Goal: Task Accomplishment & Management: Manage account settings

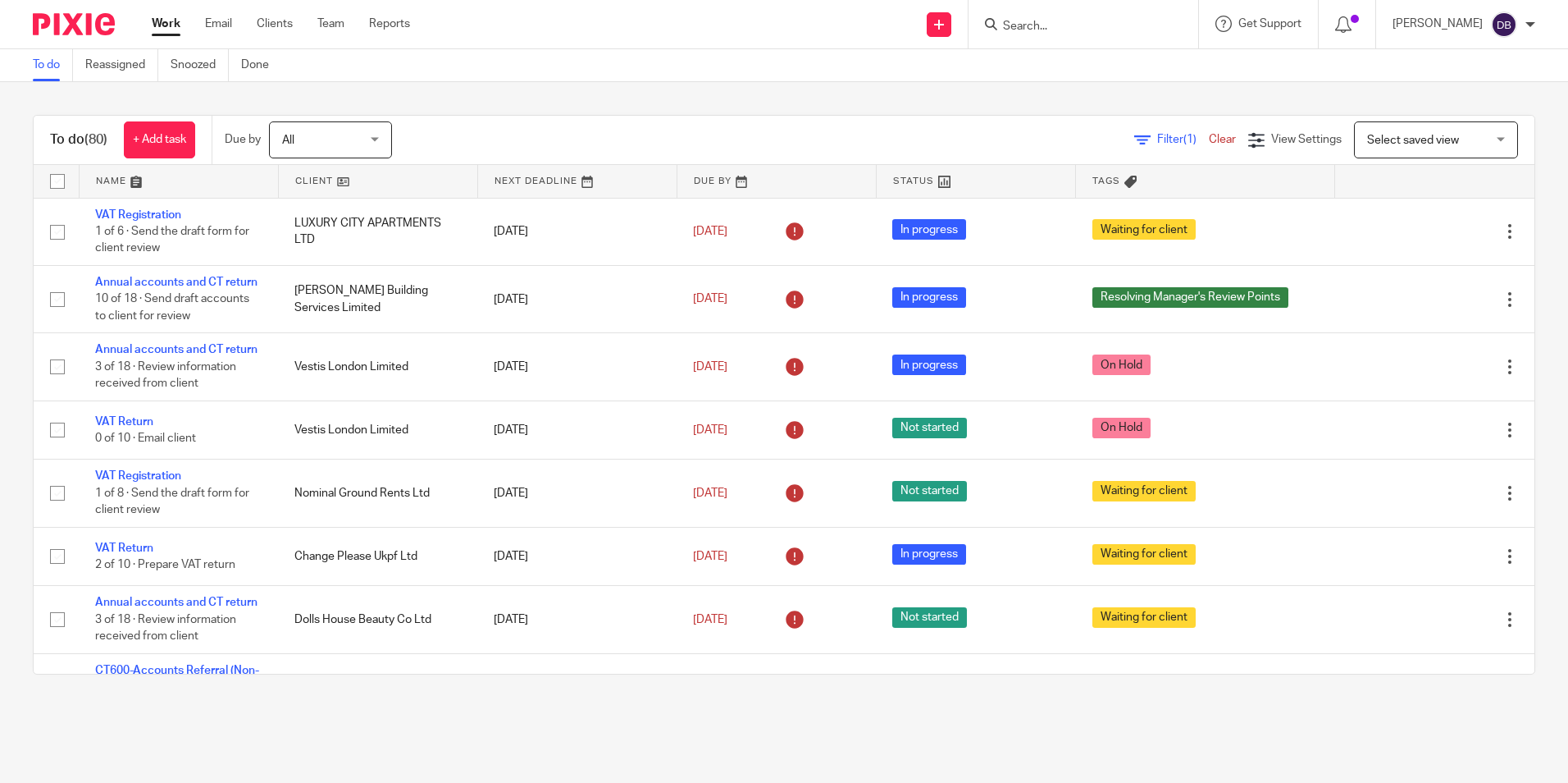
click at [1056, 20] on input "Search" at bounding box center [1075, 26] width 148 height 15
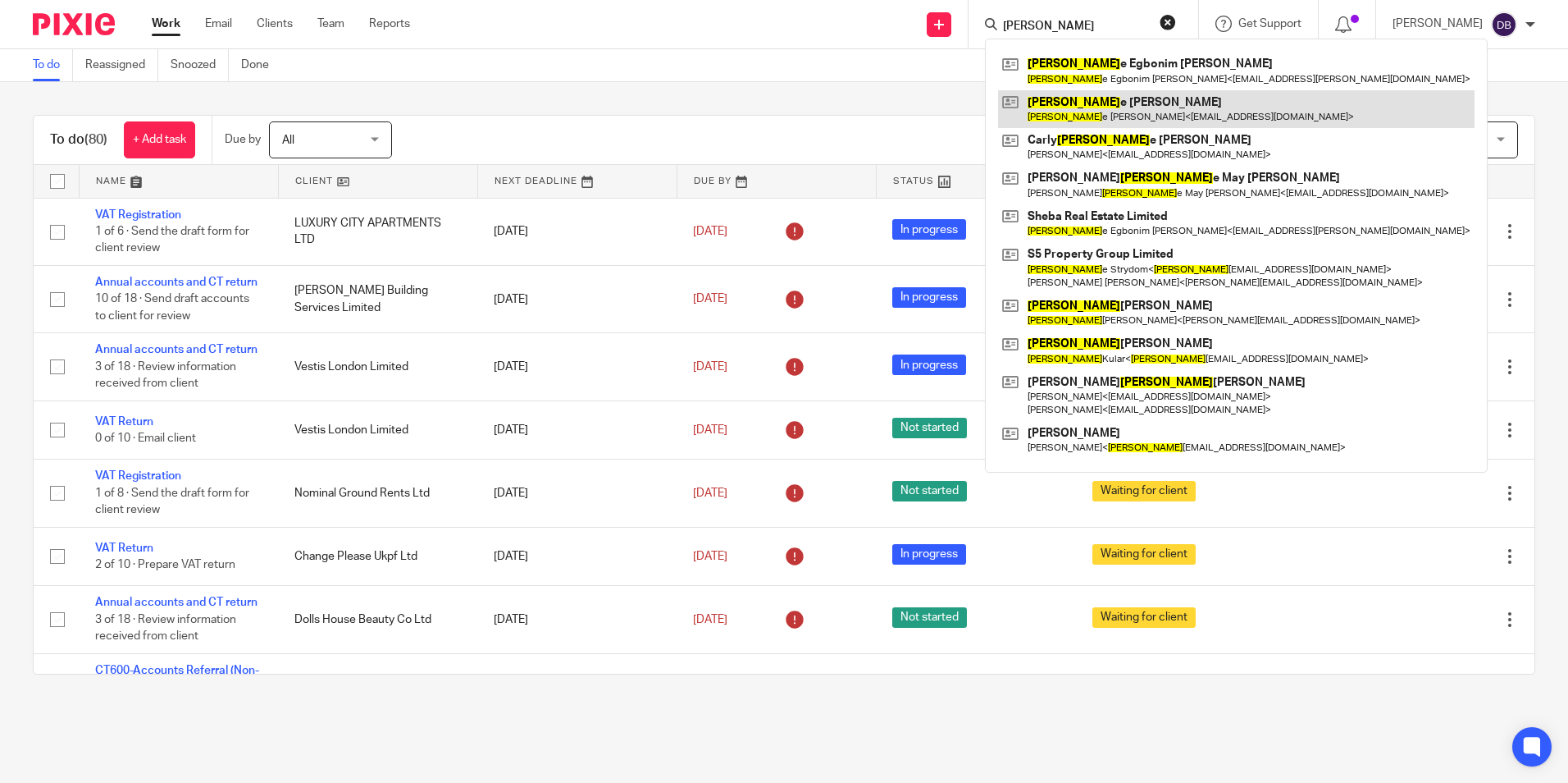
type input "stephani"
click at [1066, 95] on link at bounding box center [1236, 108] width 477 height 38
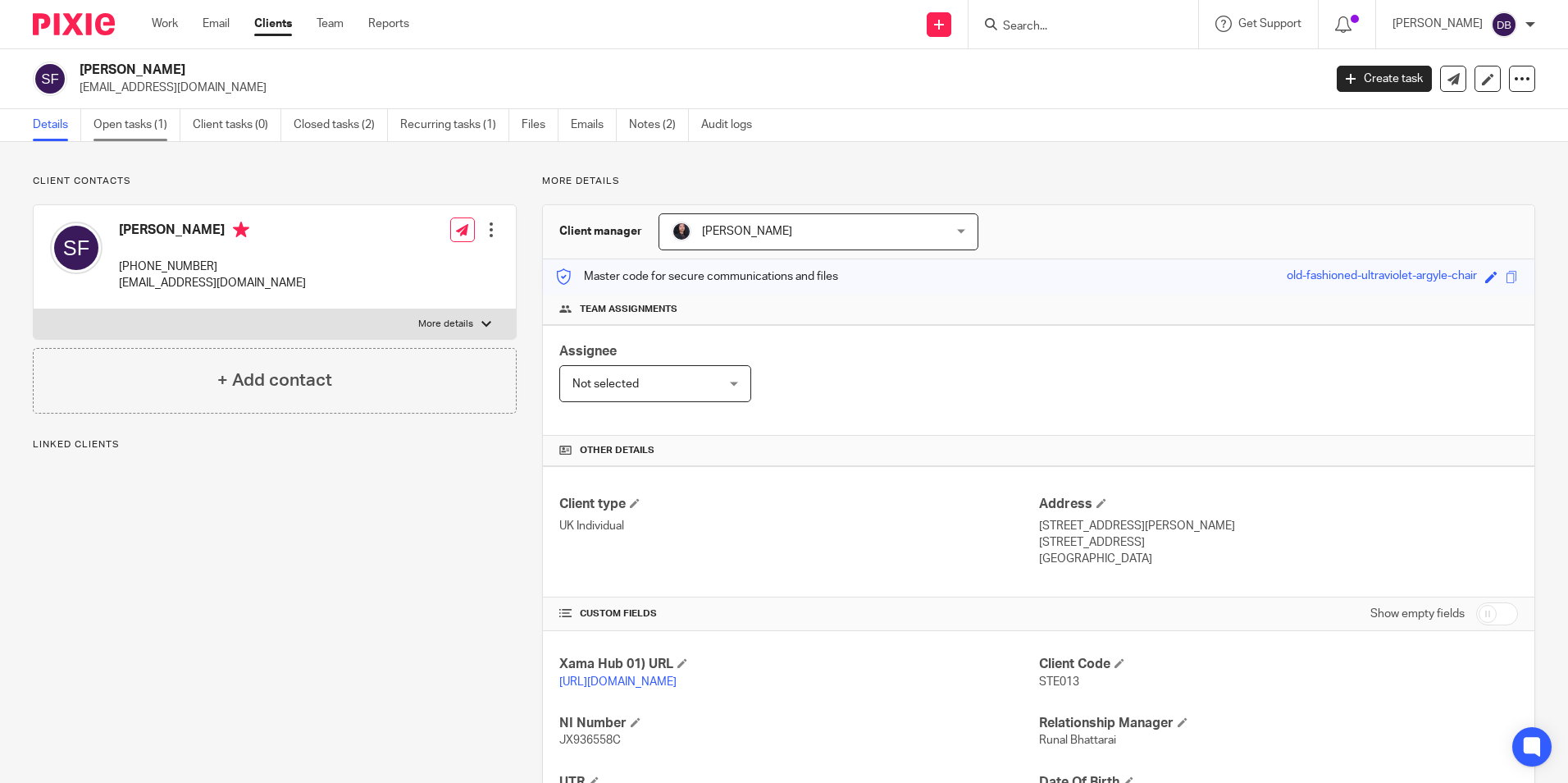
click at [150, 128] on link "Open tasks (1)" at bounding box center [137, 125] width 87 height 32
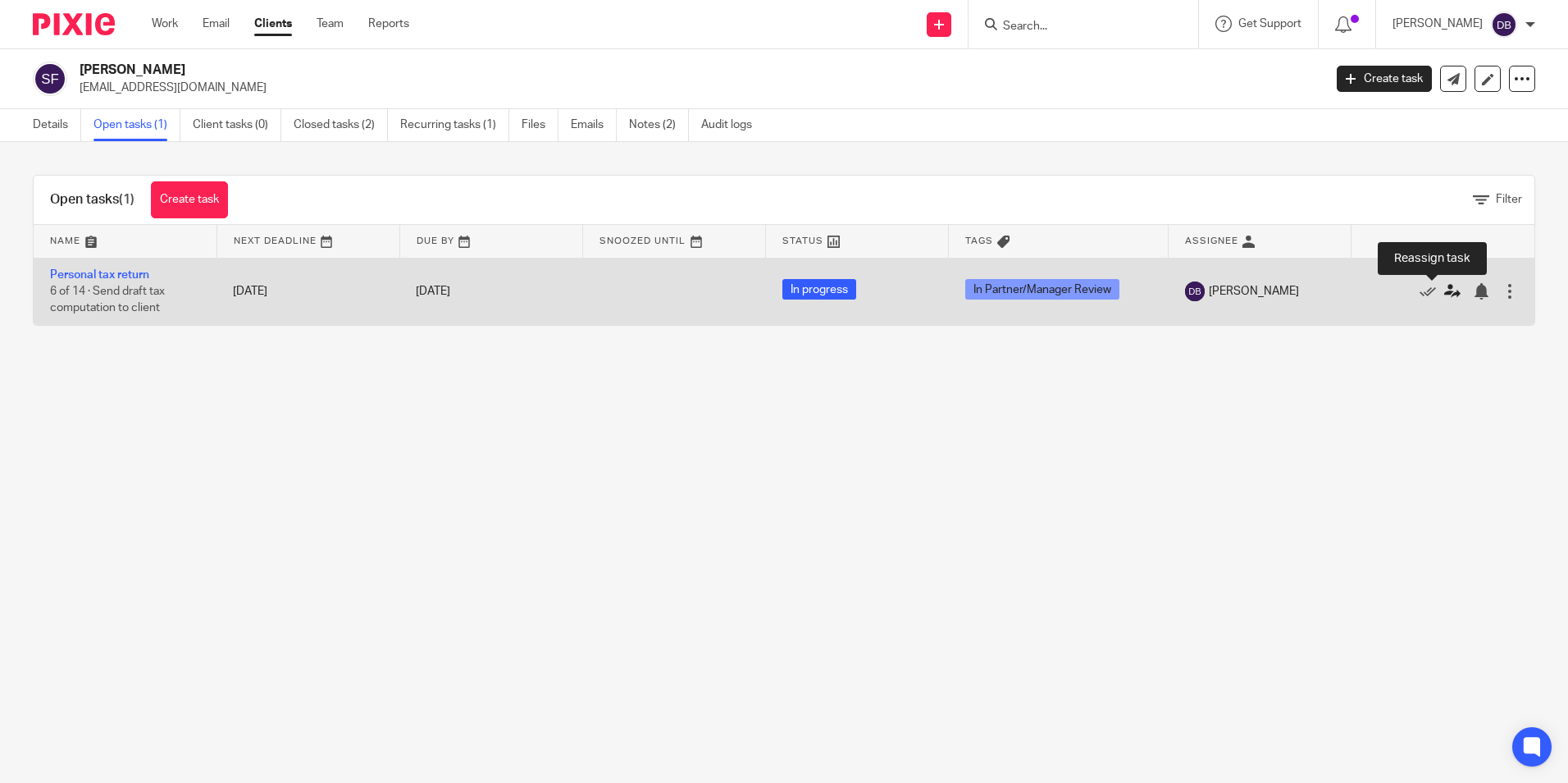
click at [1444, 300] on icon at bounding box center [1452, 291] width 16 height 16
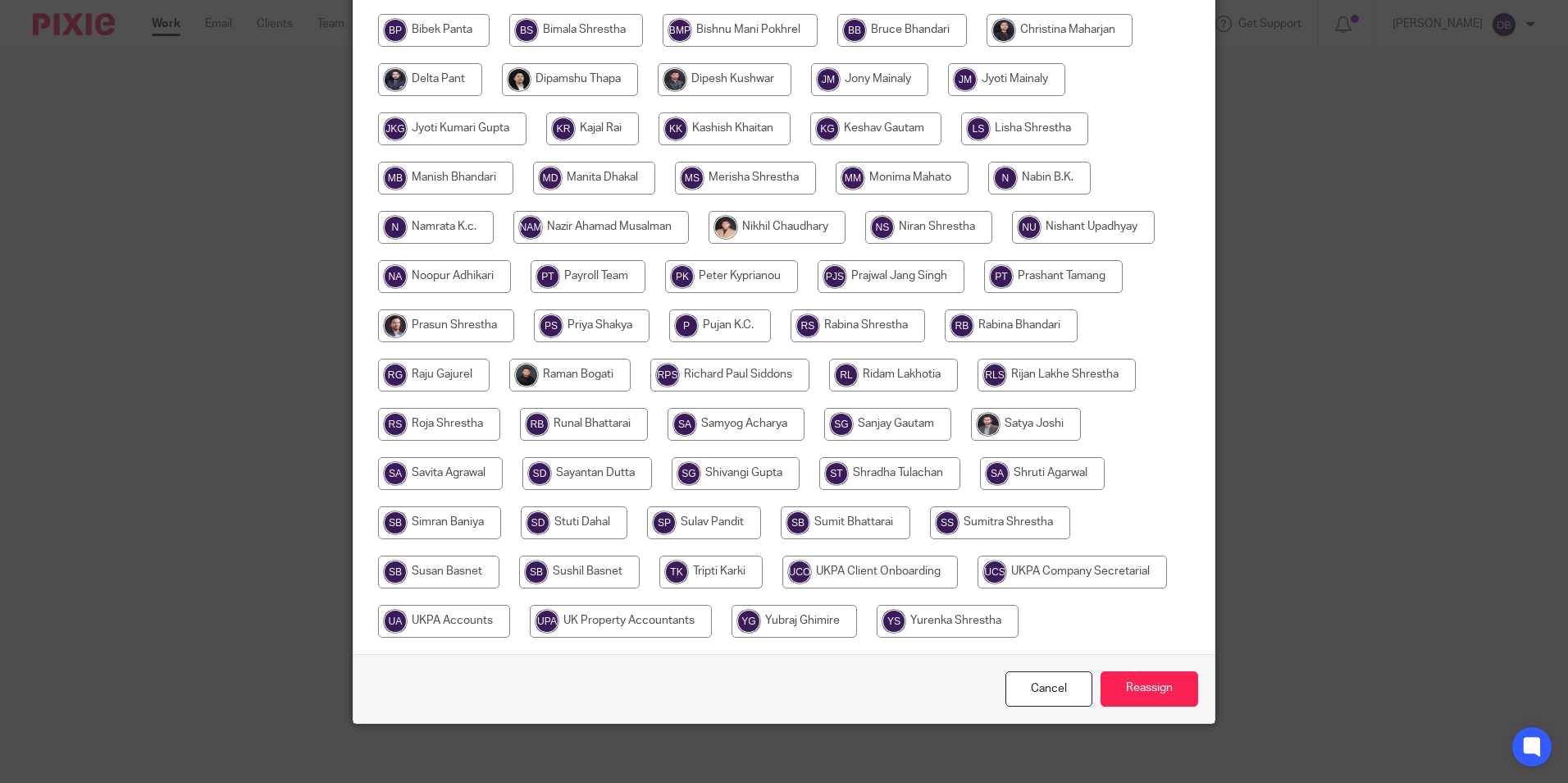
scroll to position [438, 0]
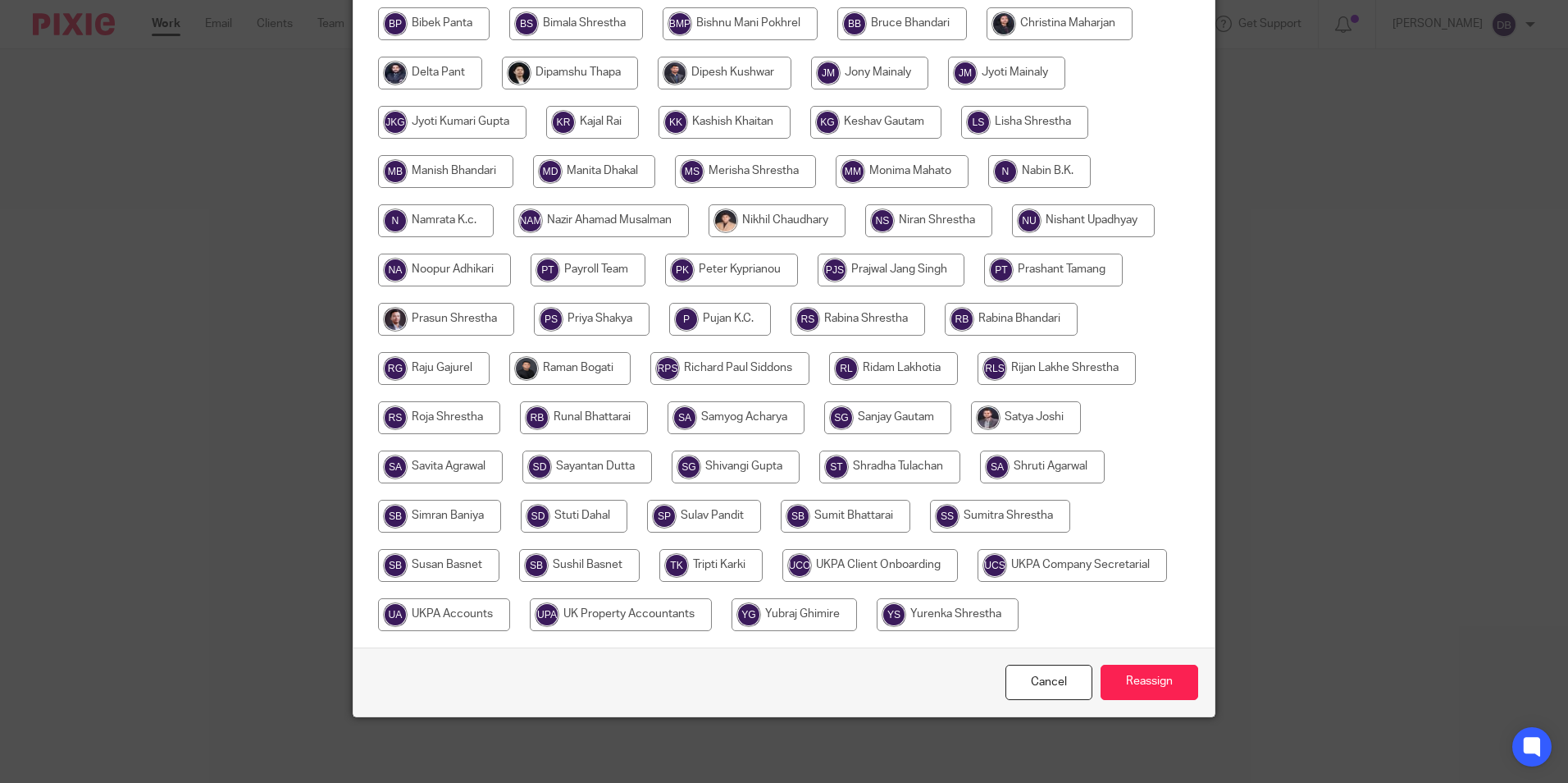
click at [451, 560] on input "radio" at bounding box center [438, 565] width 121 height 33
radio input "true"
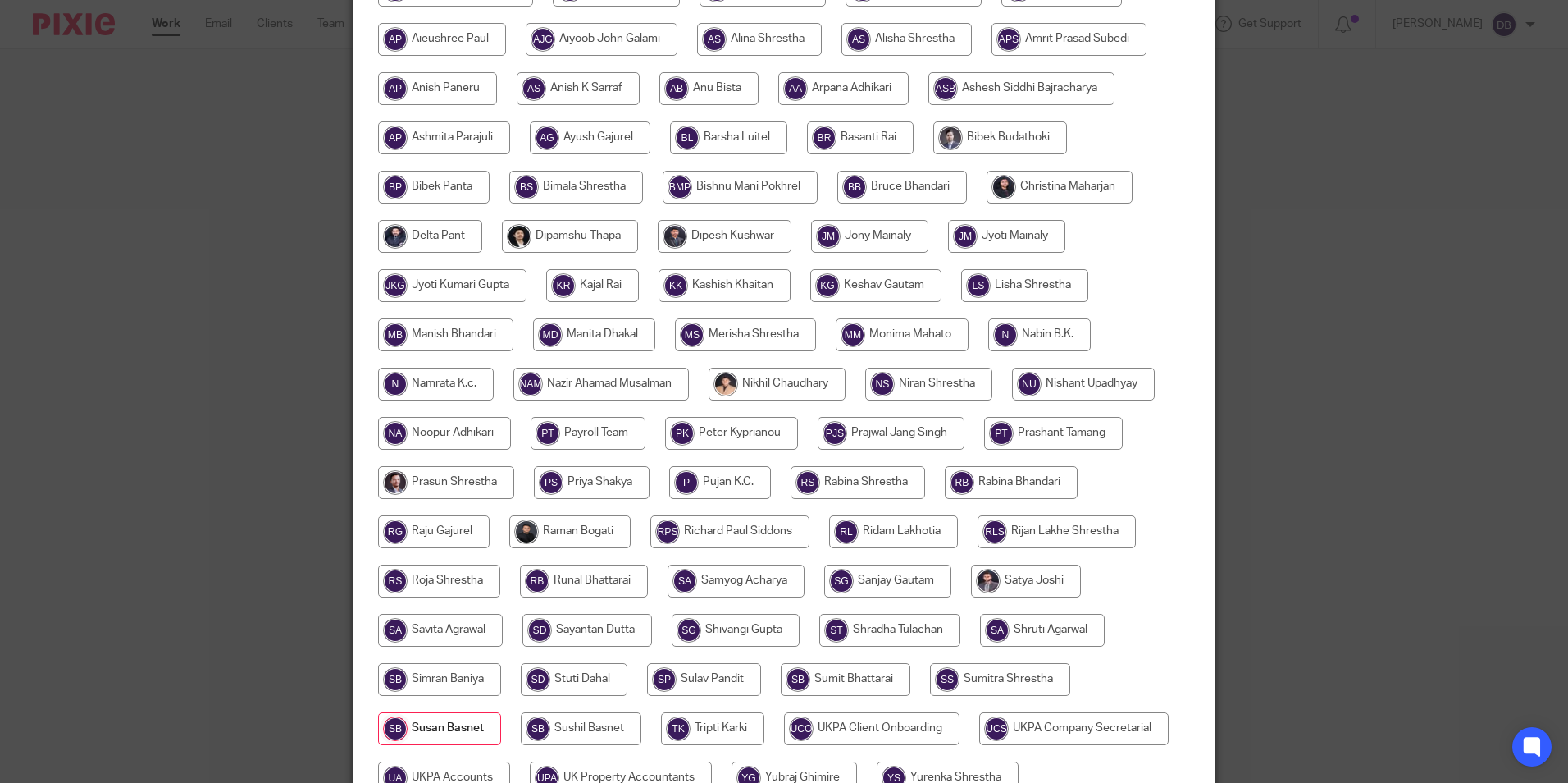
scroll to position [110, 0]
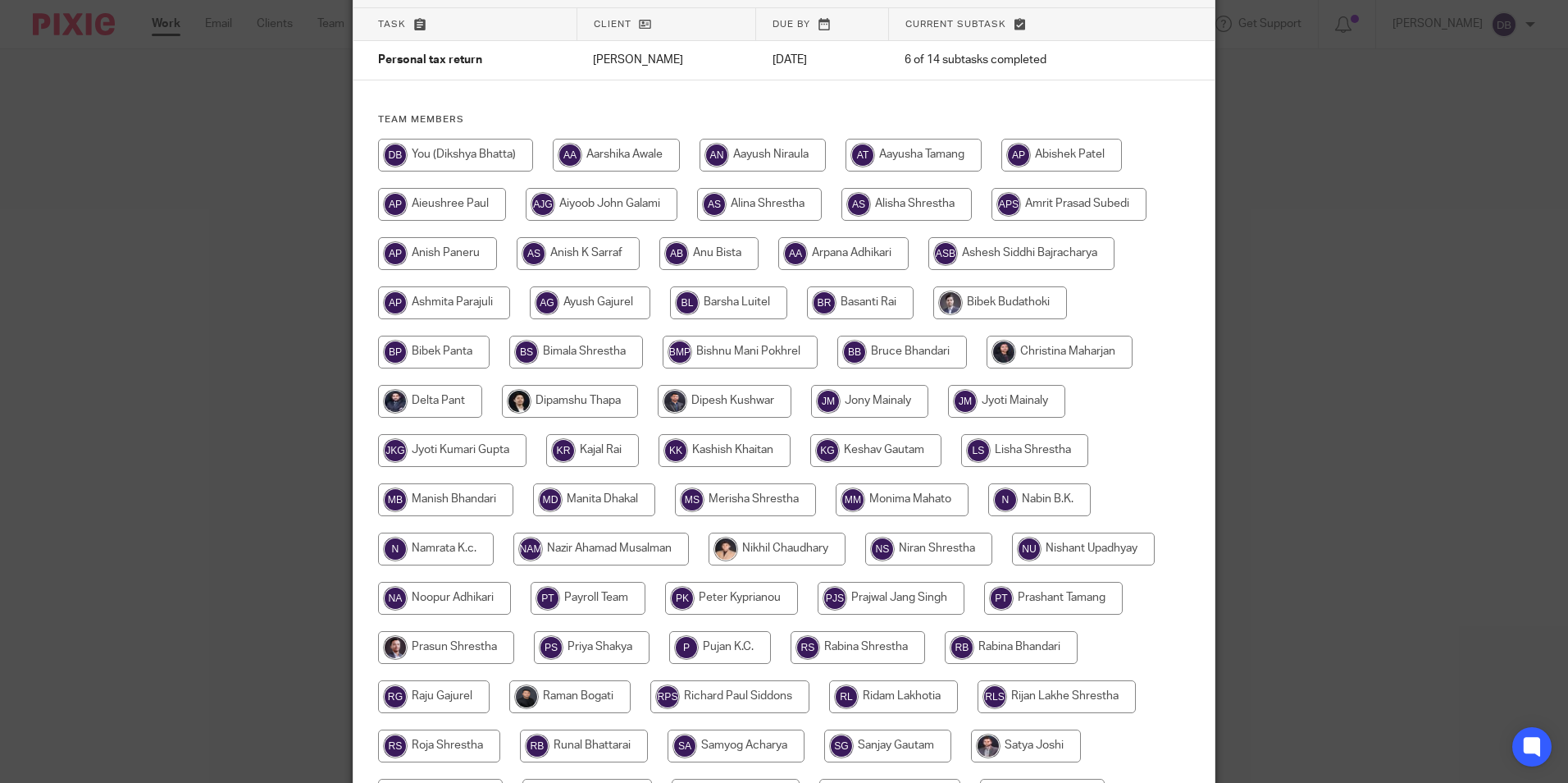
click at [1023, 340] on input "radio" at bounding box center [1059, 352] width 146 height 33
radio input "true"
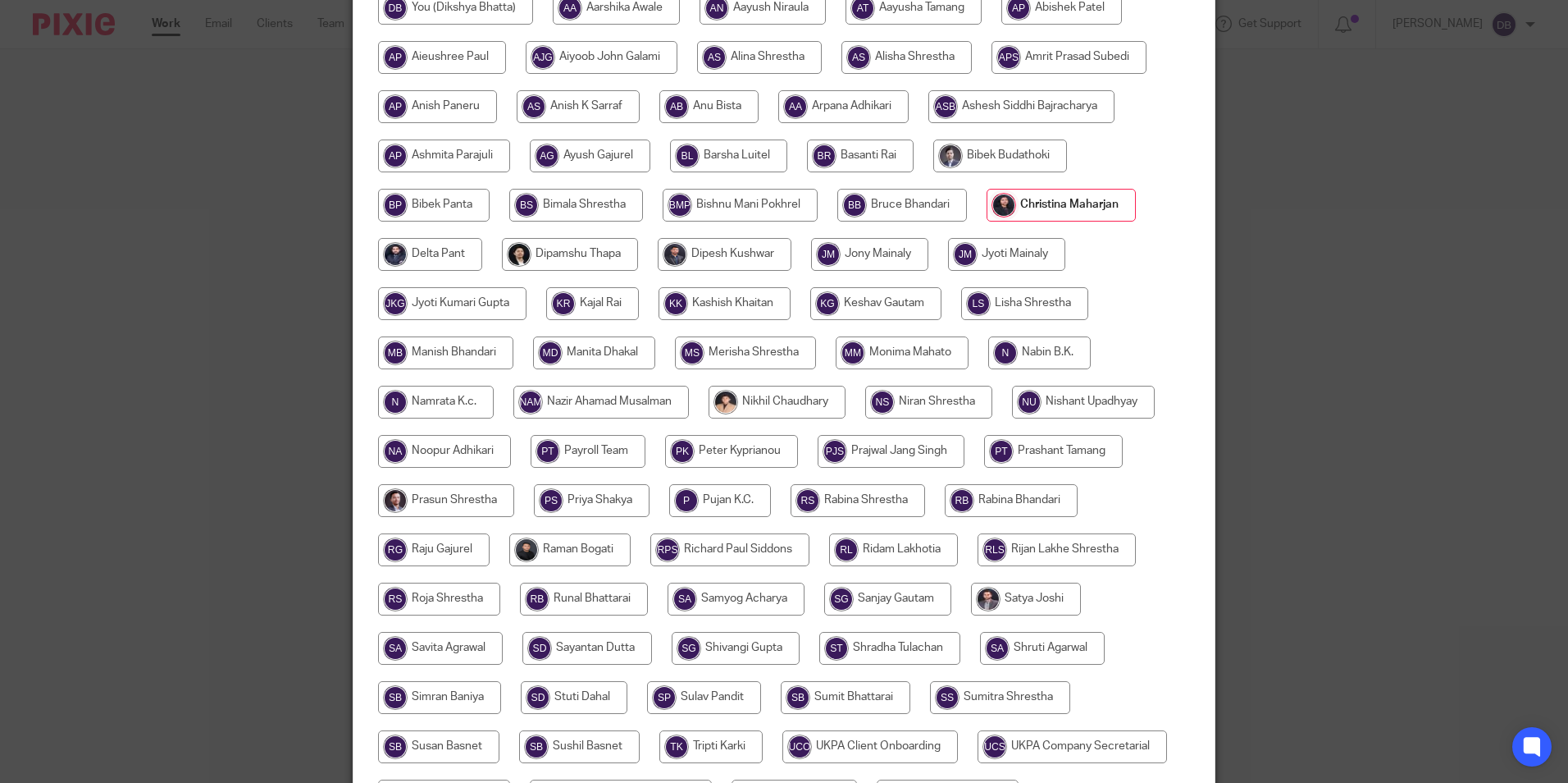
scroll to position [438, 0]
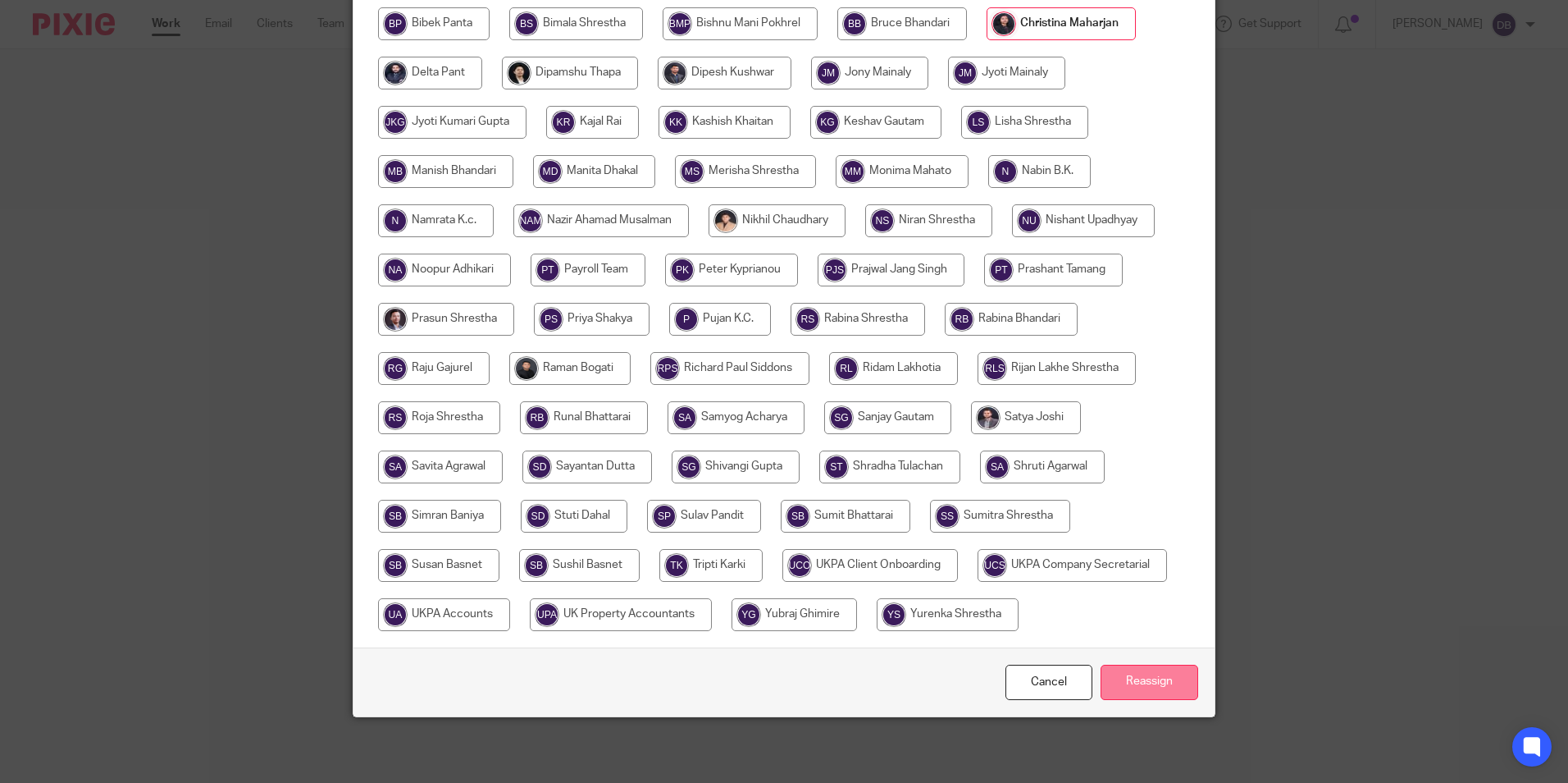
click at [1174, 685] on input "Reassign" at bounding box center [1149, 682] width 98 height 35
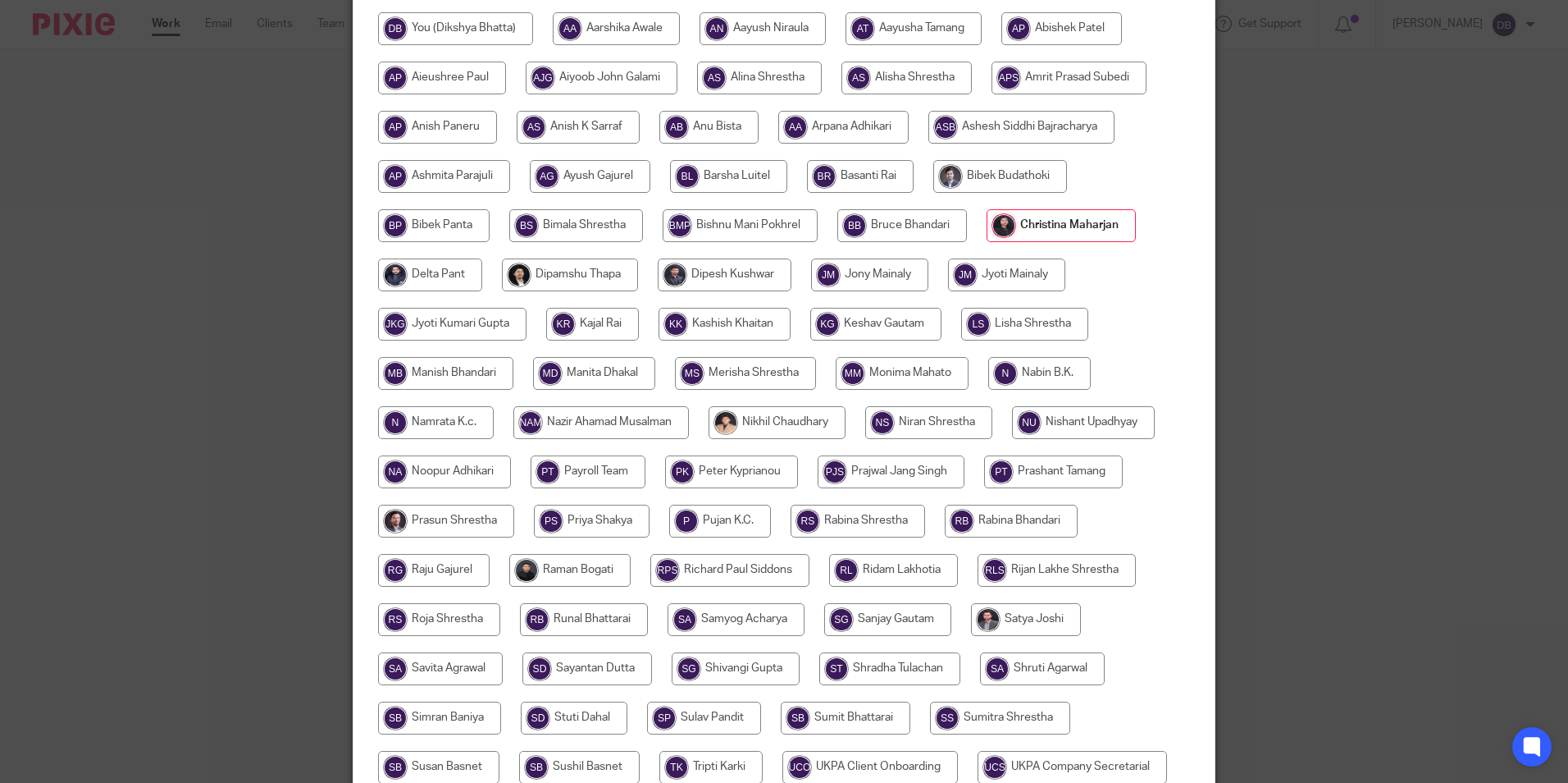
scroll to position [192, 0]
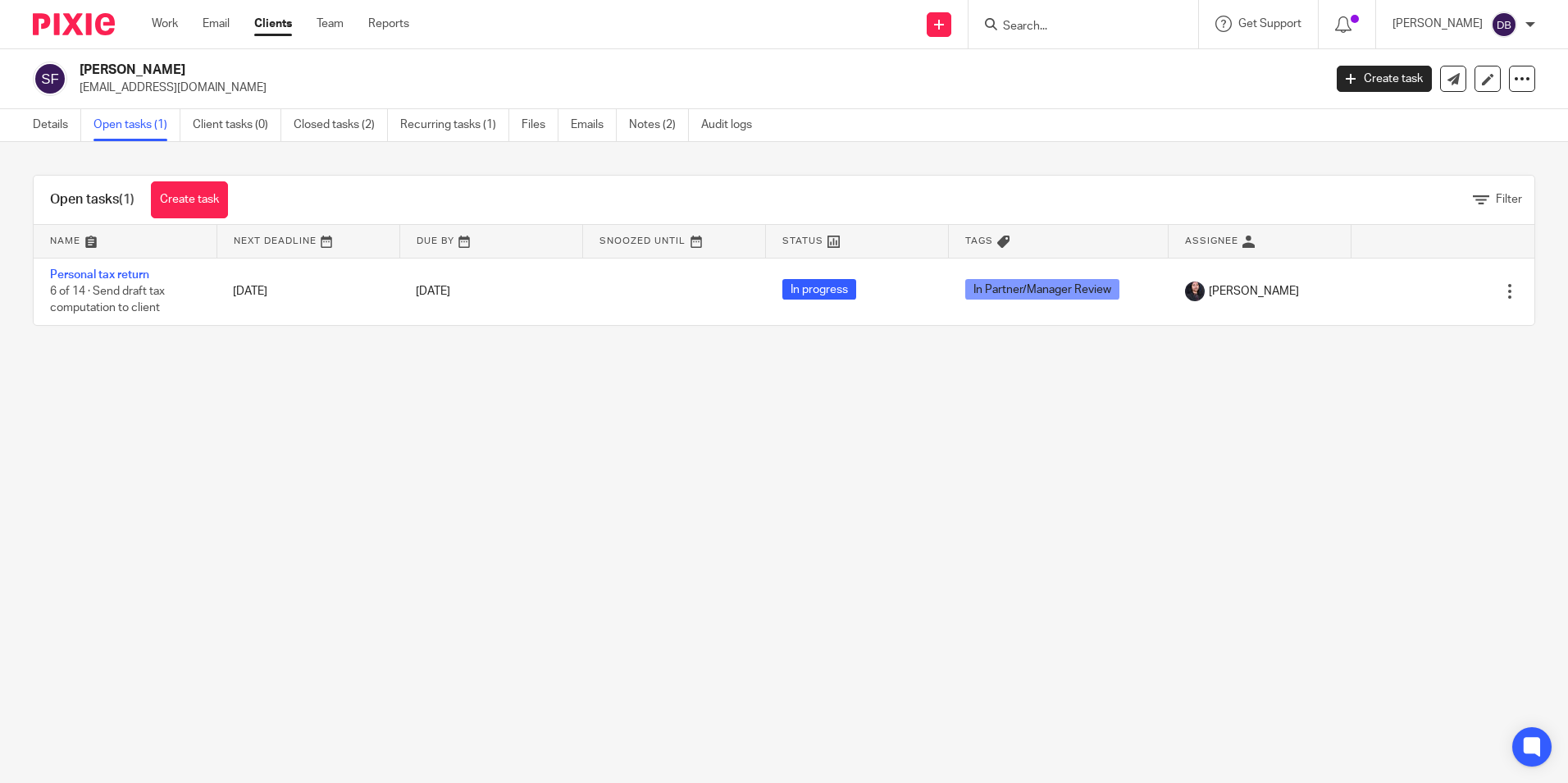
click at [630, 659] on main "[PERSON_NAME] [EMAIL_ADDRESS][DOMAIN_NAME] Create task Update from Companies Ho…" at bounding box center [784, 391] width 1568 height 783
click at [29, 129] on div "Details Open tasks (1) Client tasks (0) Closed tasks (2) Recurring tasks (1) Fi…" at bounding box center [397, 125] width 793 height 32
click at [38, 129] on link "Details" at bounding box center [57, 125] width 48 height 32
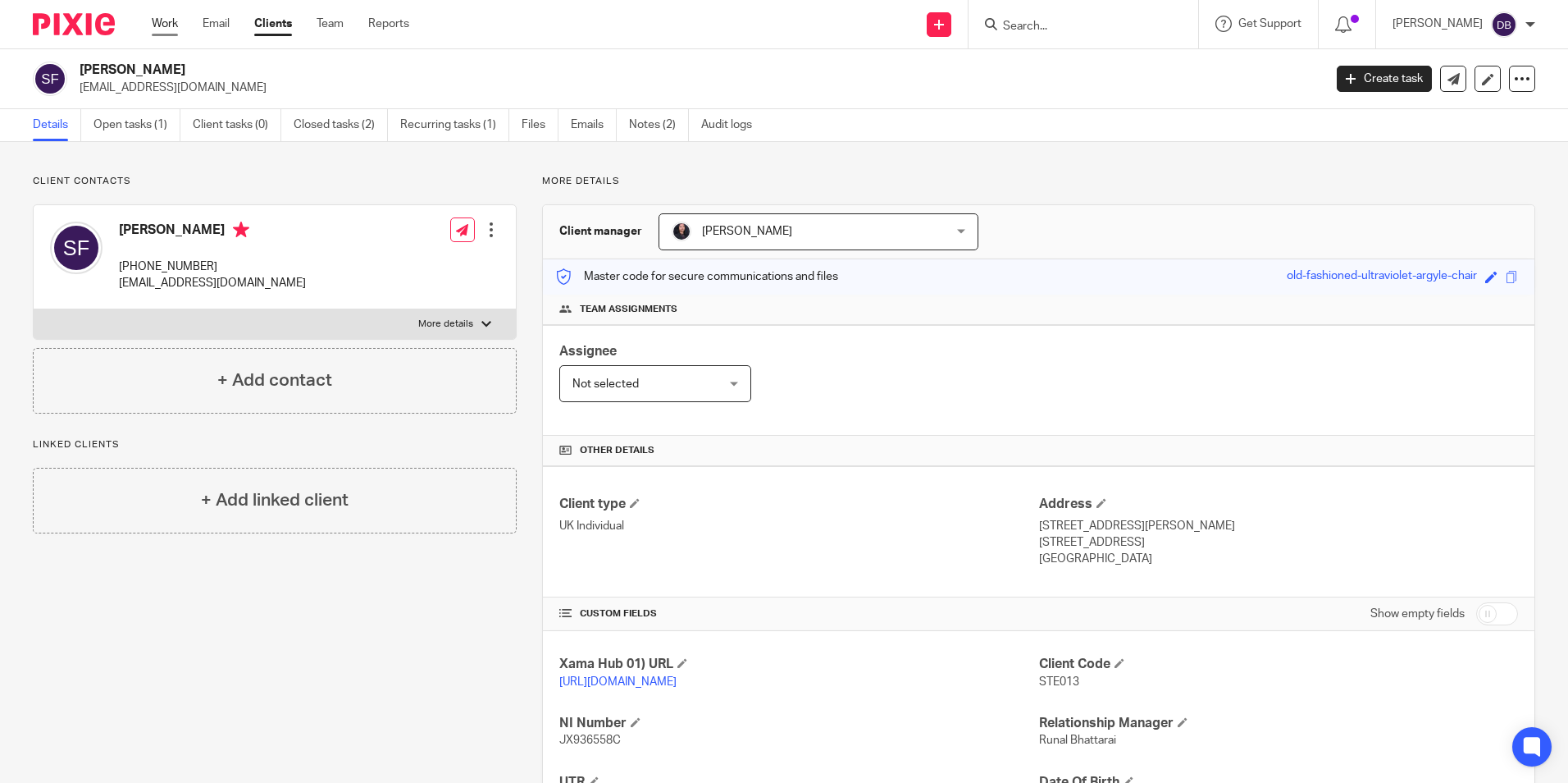
click at [165, 17] on link "Work" at bounding box center [164, 23] width 26 height 16
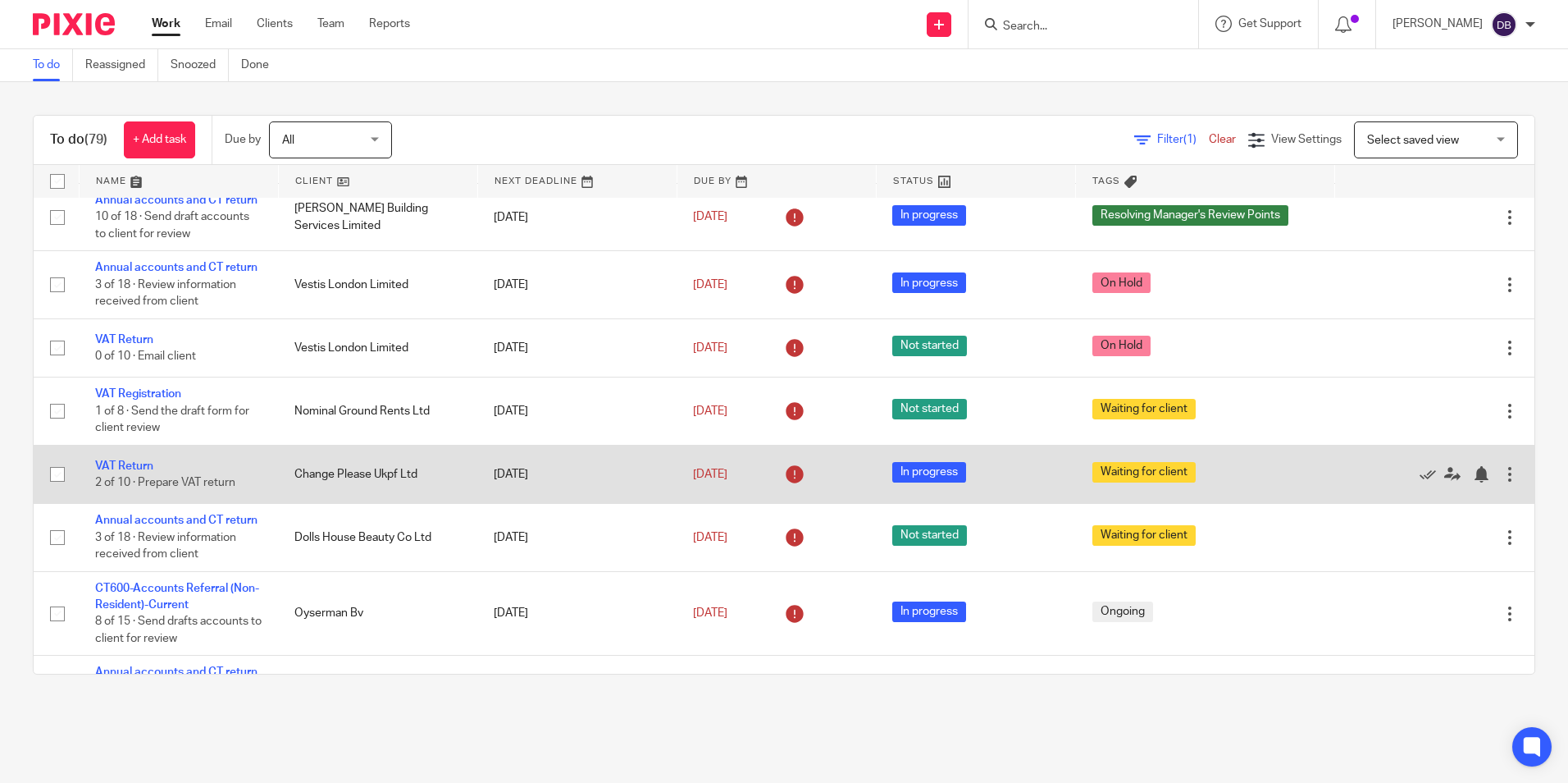
scroll to position [165, 0]
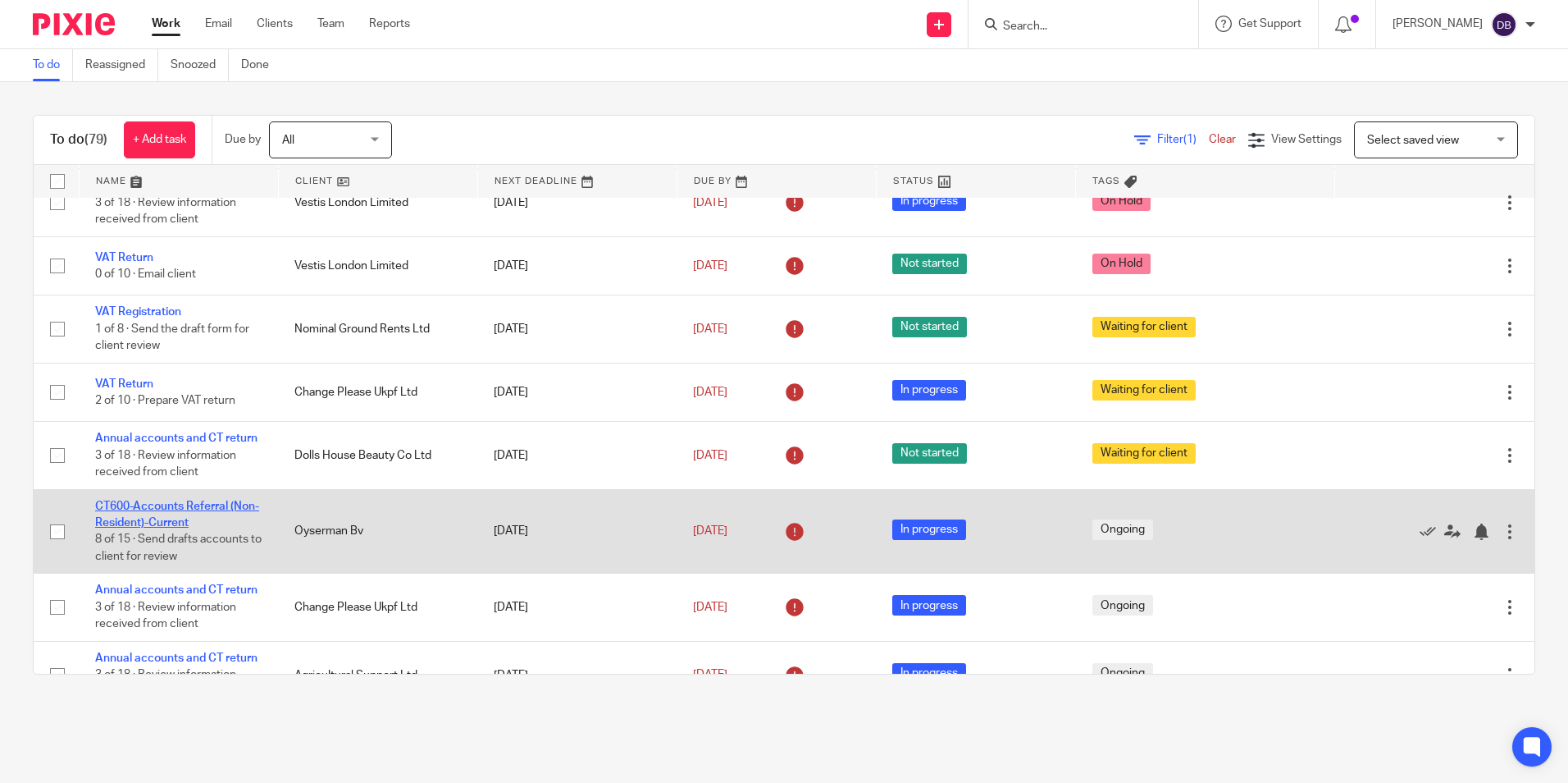
click at [169, 528] on link "CT600-Accounts Referral (Non-Resident)-Current" at bounding box center [177, 514] width 164 height 28
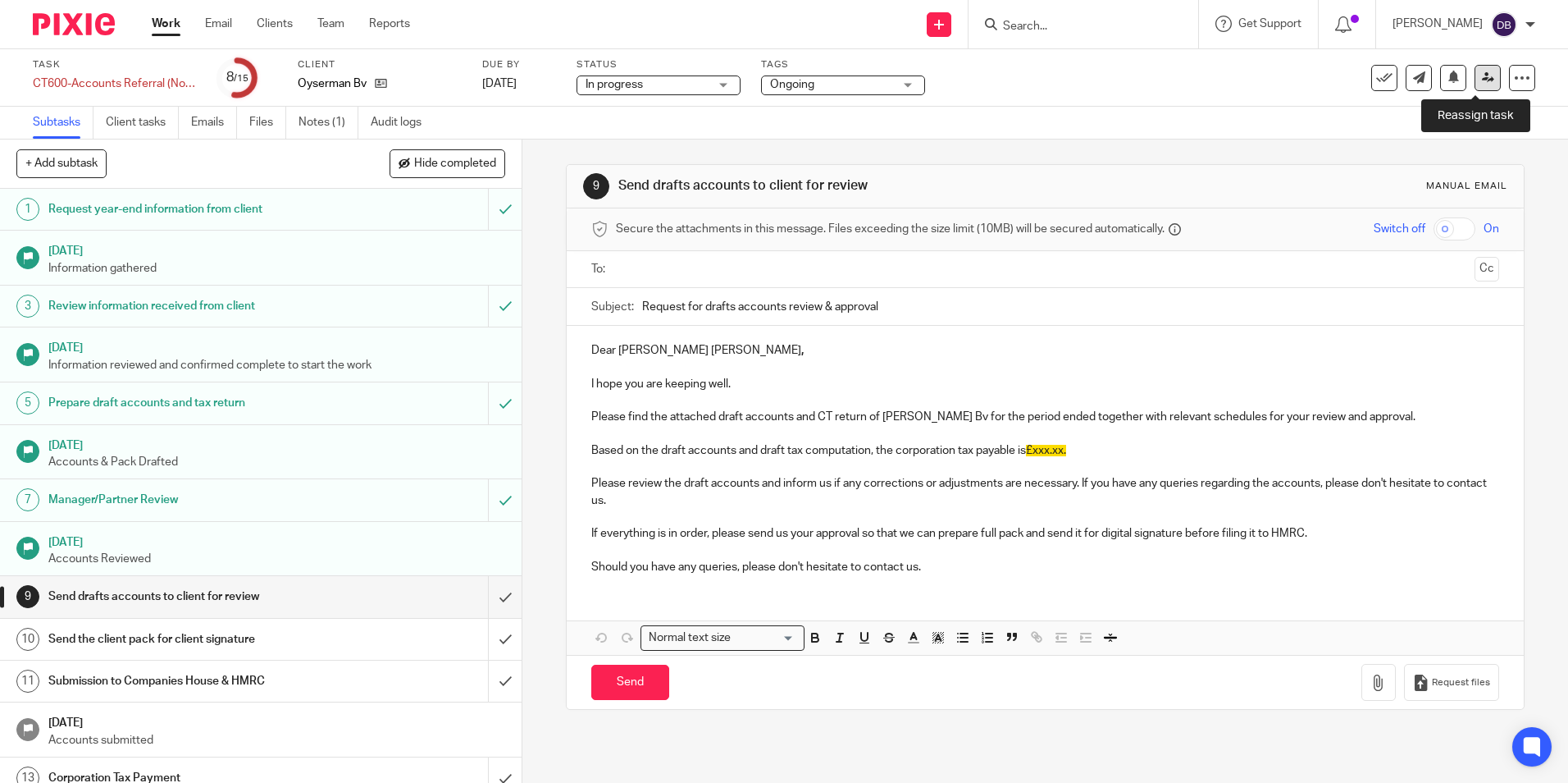
click at [1475, 78] on link at bounding box center [1488, 77] width 26 height 26
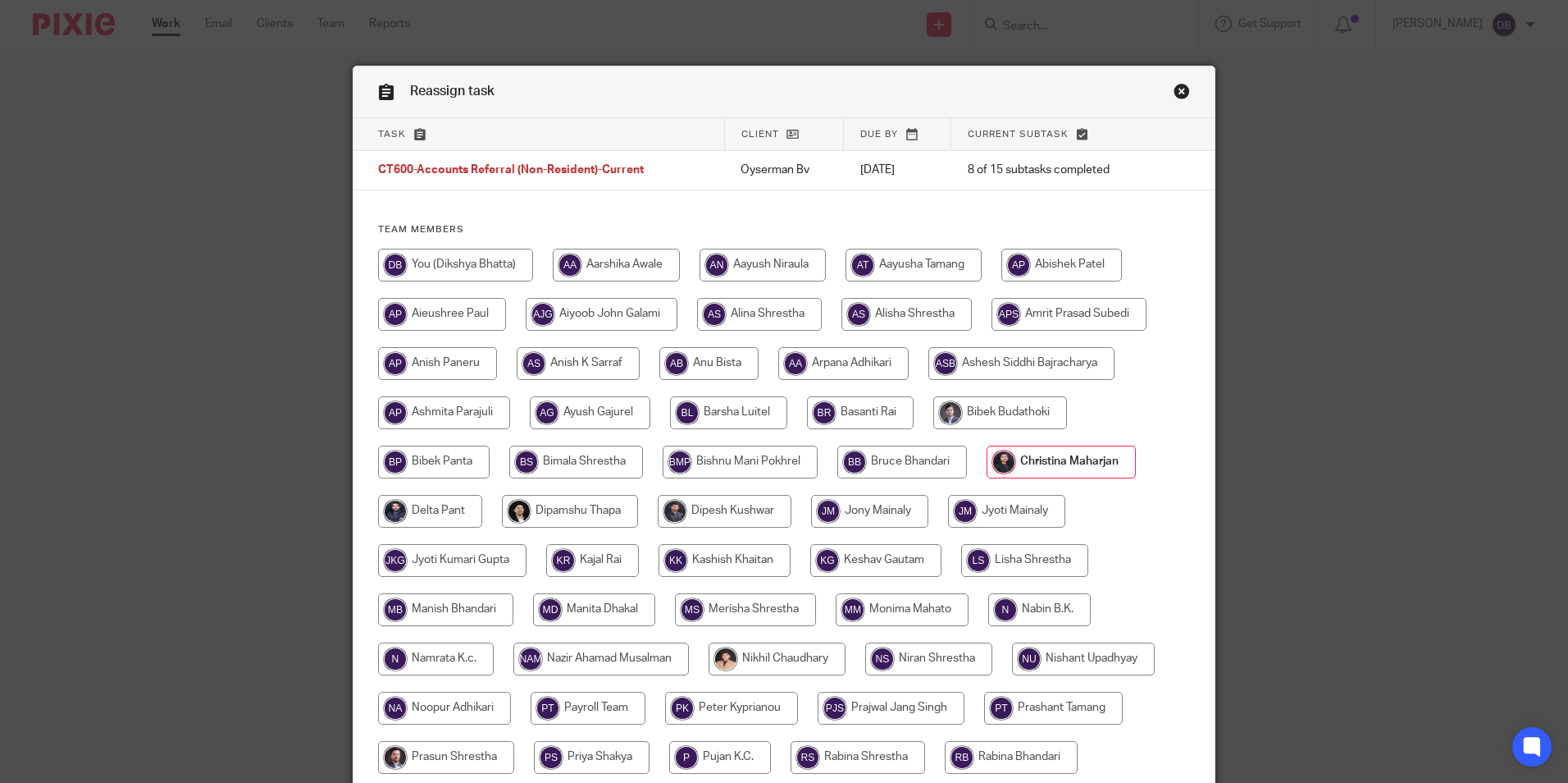
scroll to position [438, 0]
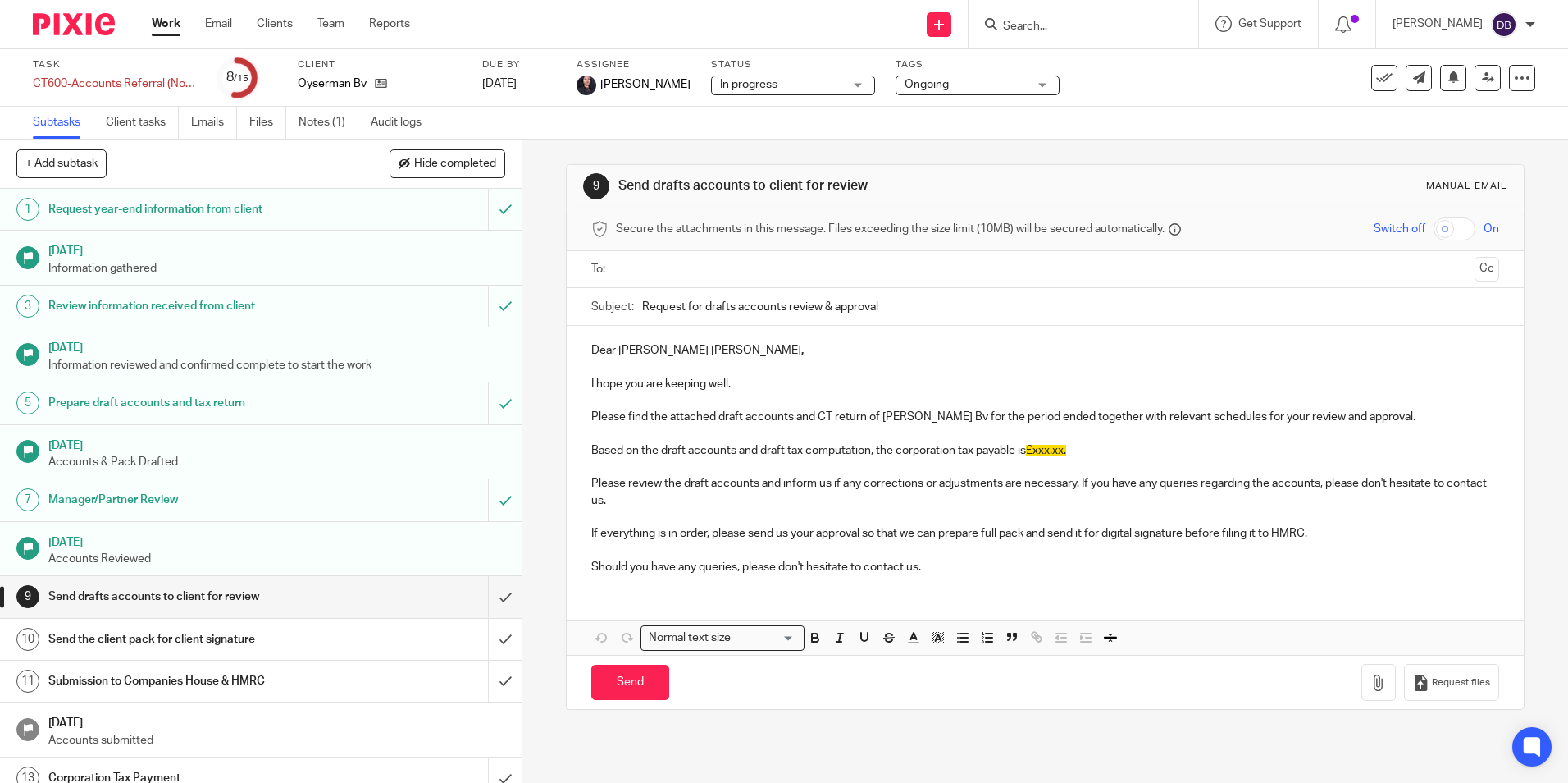
click at [164, 14] on div "Work Email Clients Team Reports Work Email Clients Team Reports Settings" at bounding box center [285, 24] width 300 height 48
click at [164, 29] on link "Work" at bounding box center [166, 23] width 29 height 16
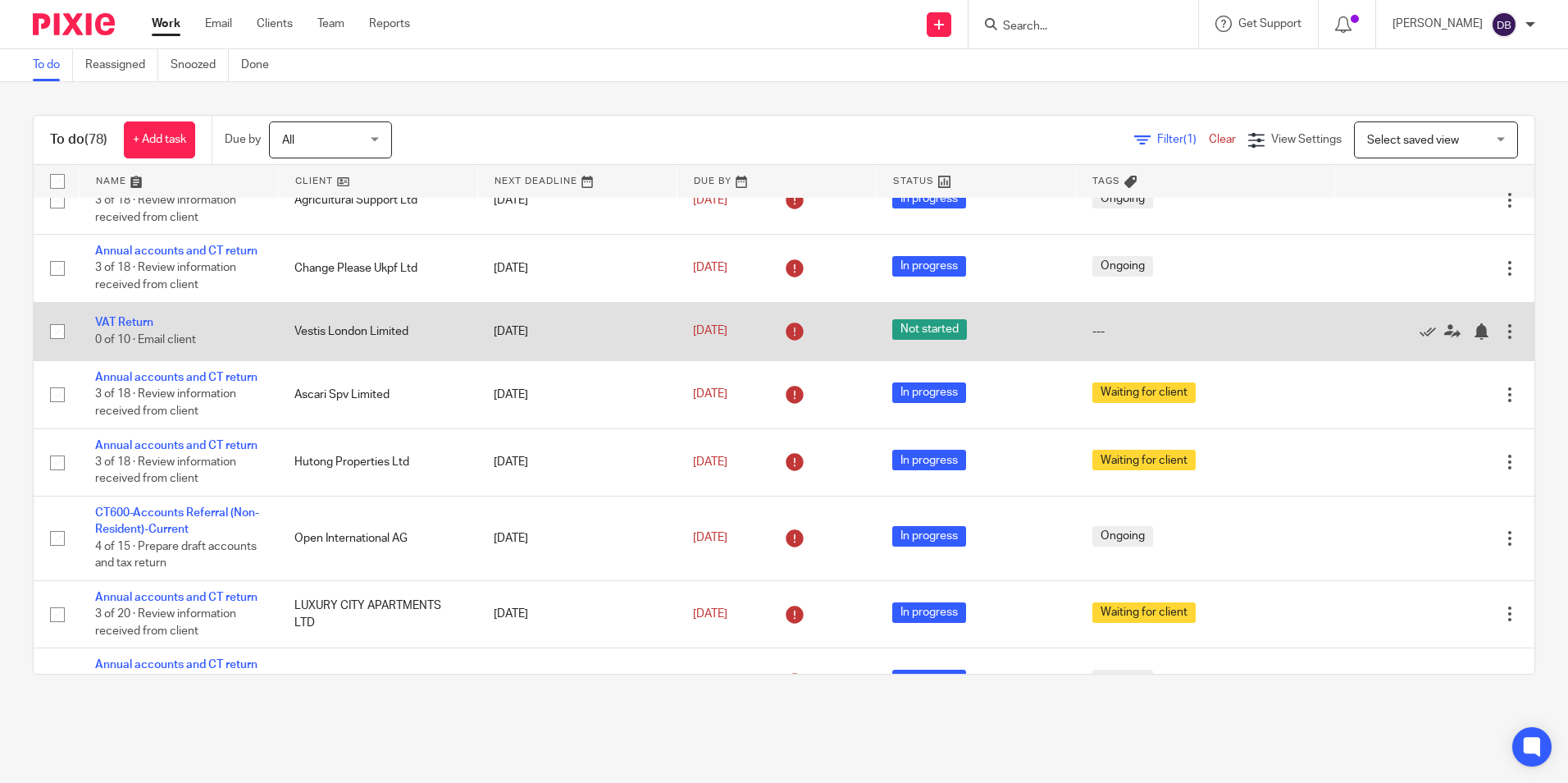
scroll to position [493, 0]
